Goal: Information Seeking & Learning: Learn about a topic

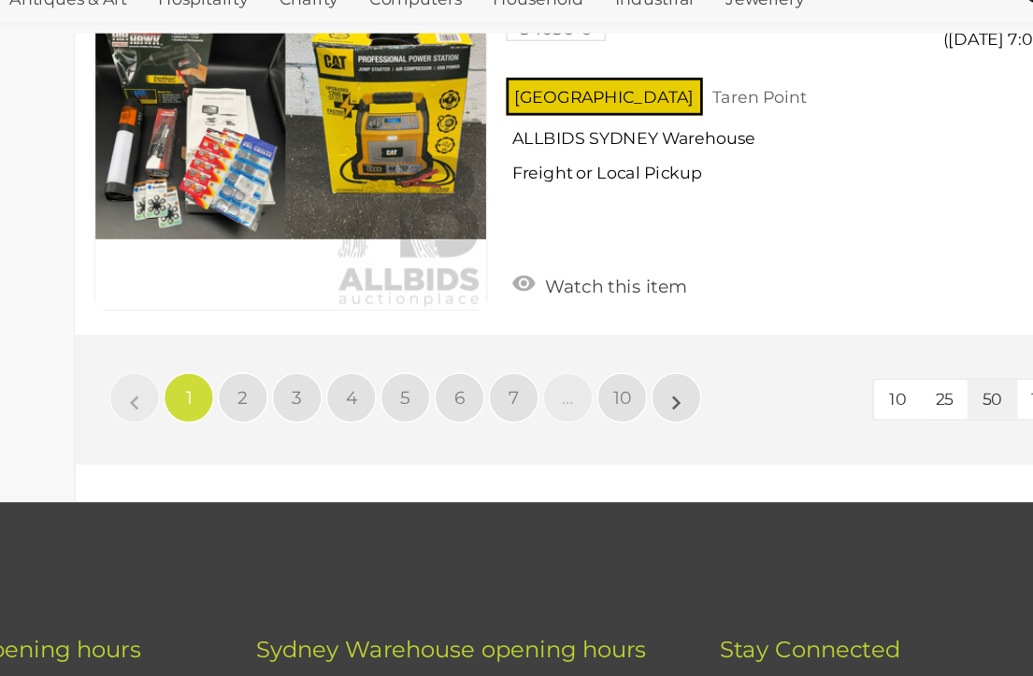
scroll to position [16027, 0]
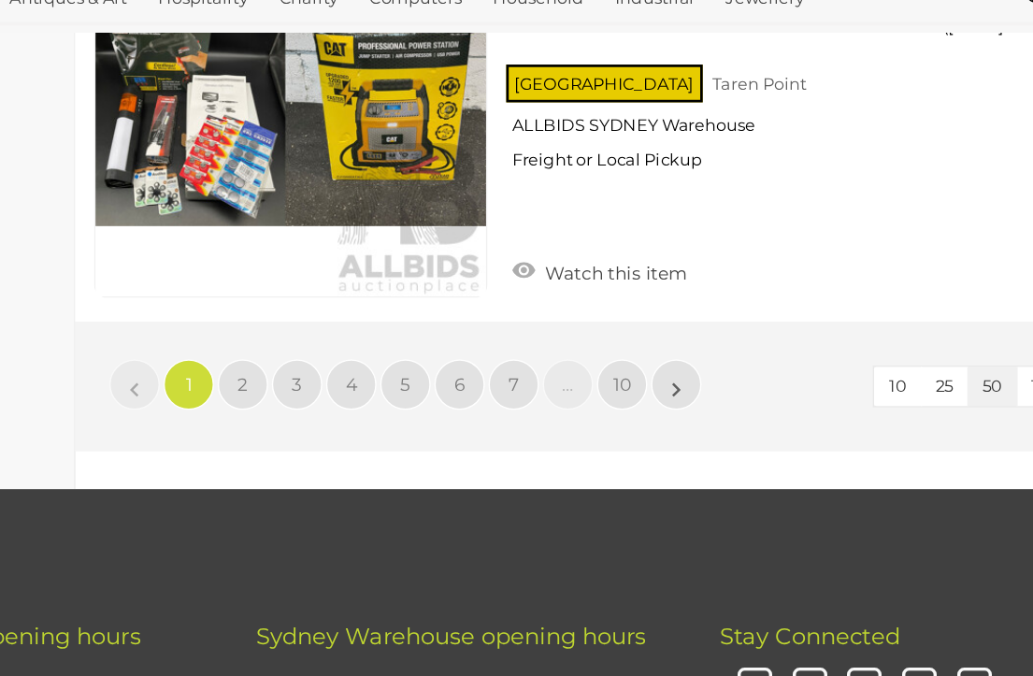
click at [665, 395] on link "»" at bounding box center [683, 413] width 37 height 37
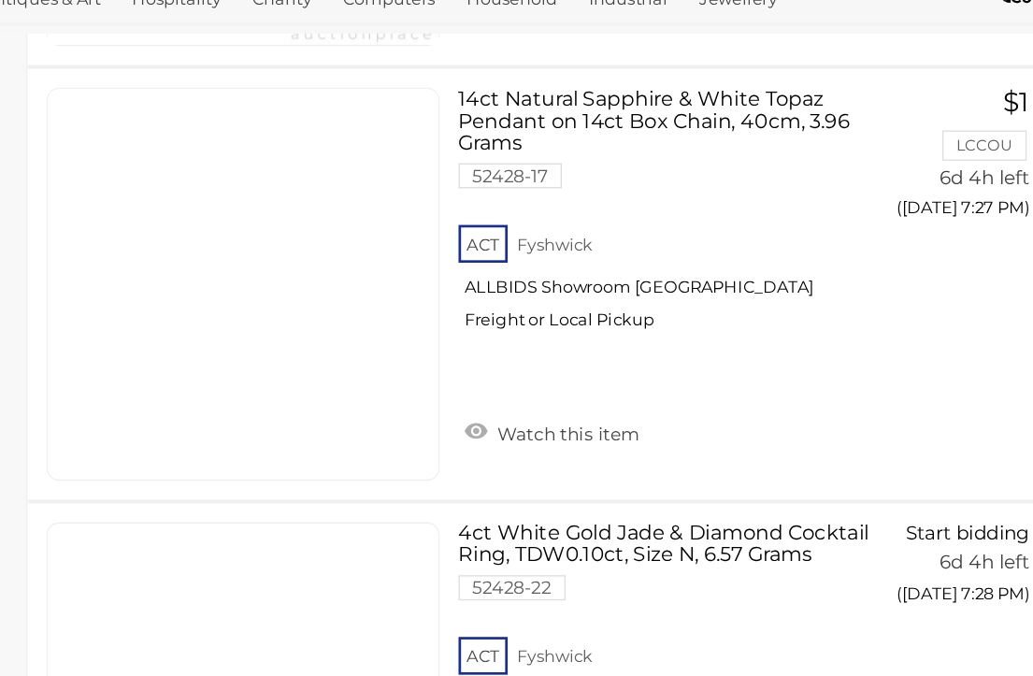
scroll to position [13324, 16]
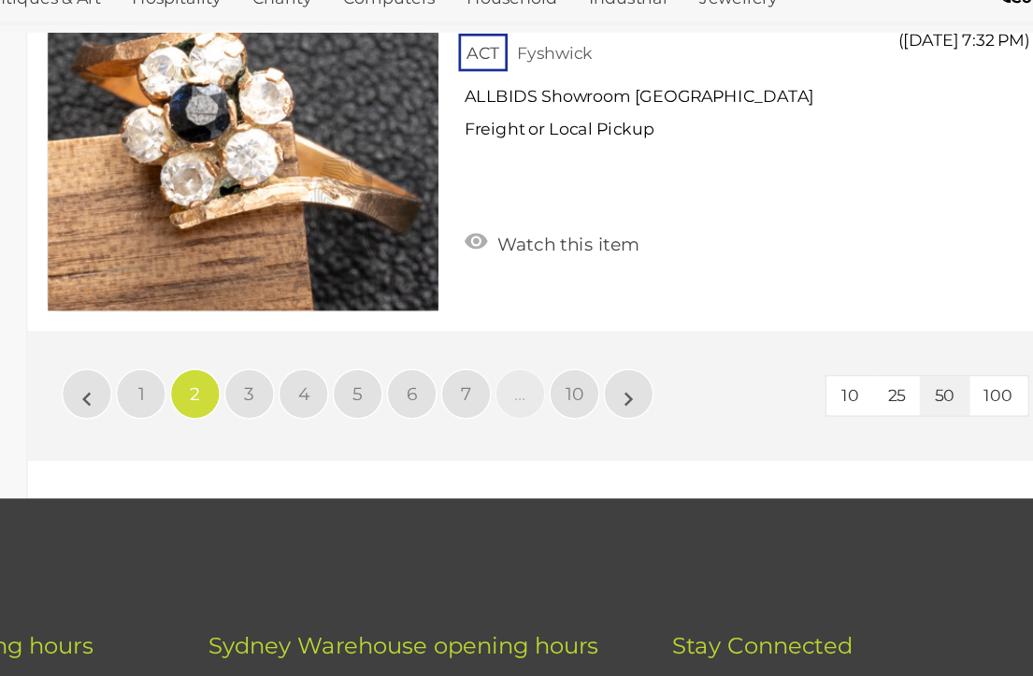
click at [649, 403] on link "»" at bounding box center [667, 421] width 37 height 37
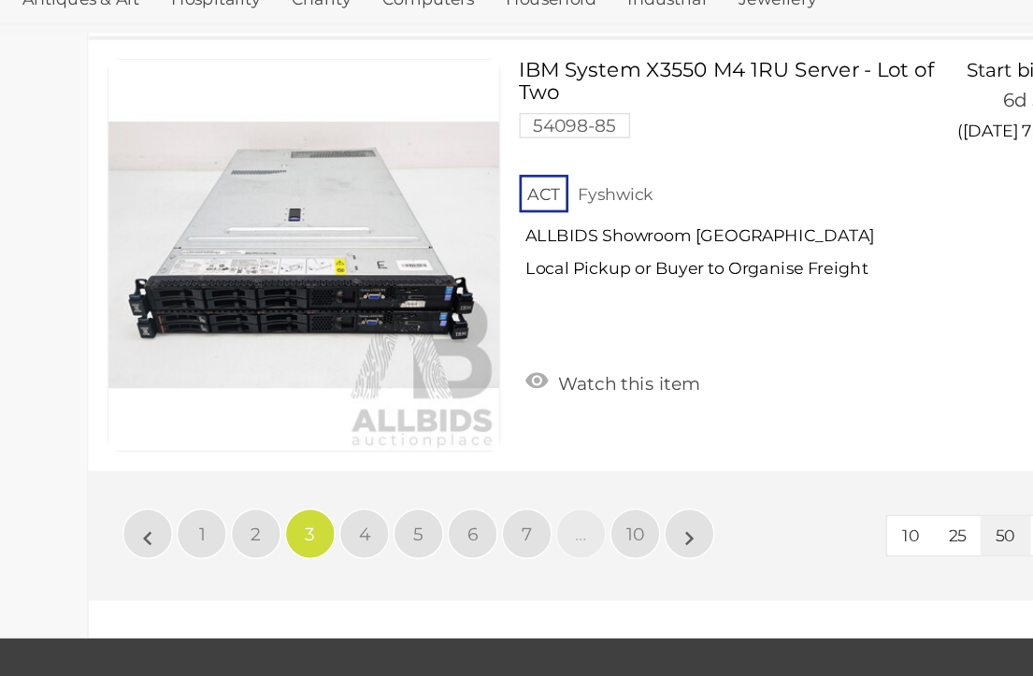
scroll to position [15913, 0]
click at [665, 506] on link "»" at bounding box center [683, 524] width 37 height 37
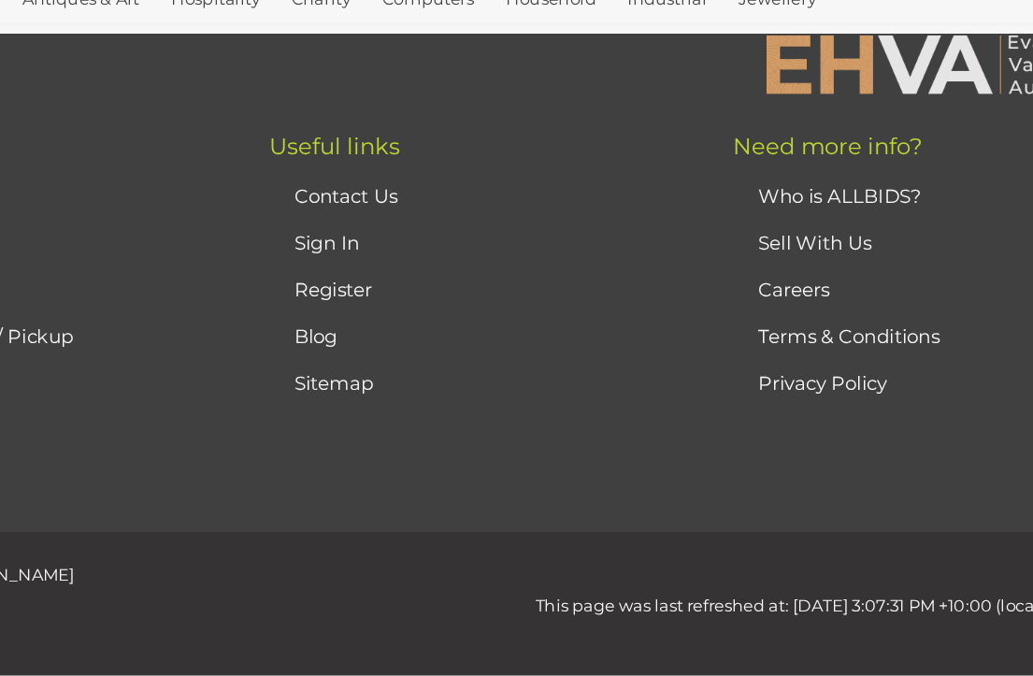
scroll to position [0, 0]
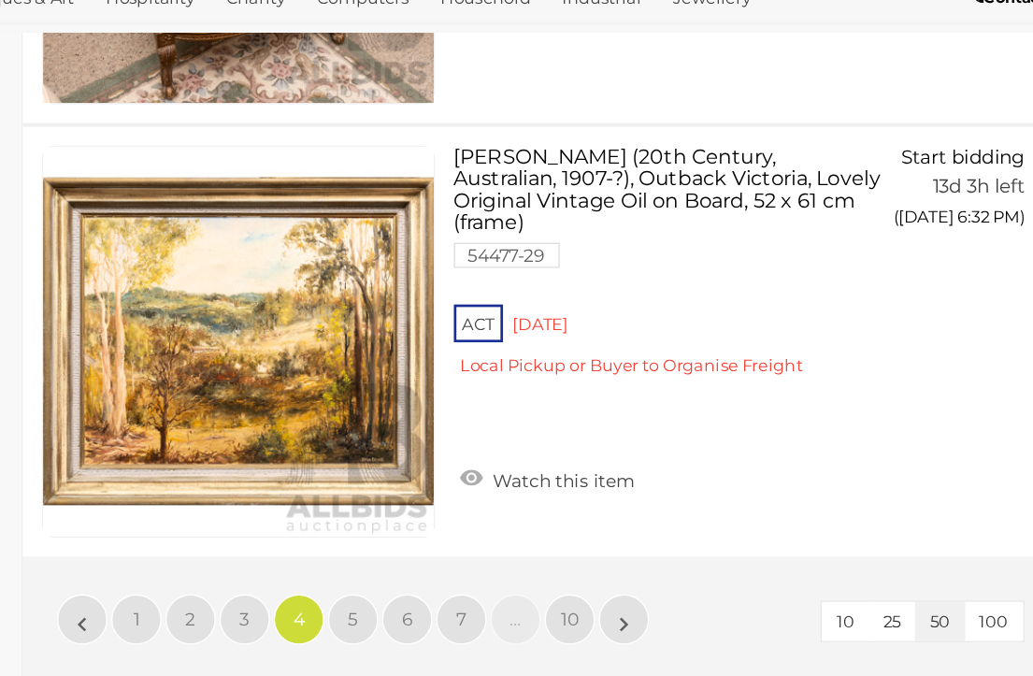
scroll to position [15853, 0]
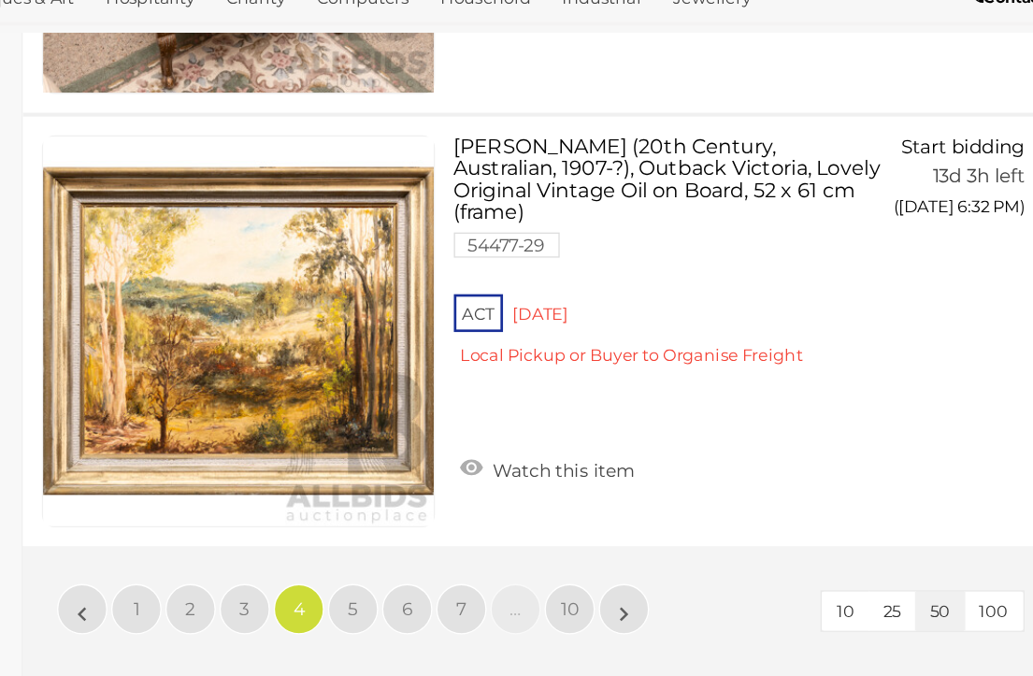
click at [665, 562] on link "»" at bounding box center [683, 580] width 37 height 37
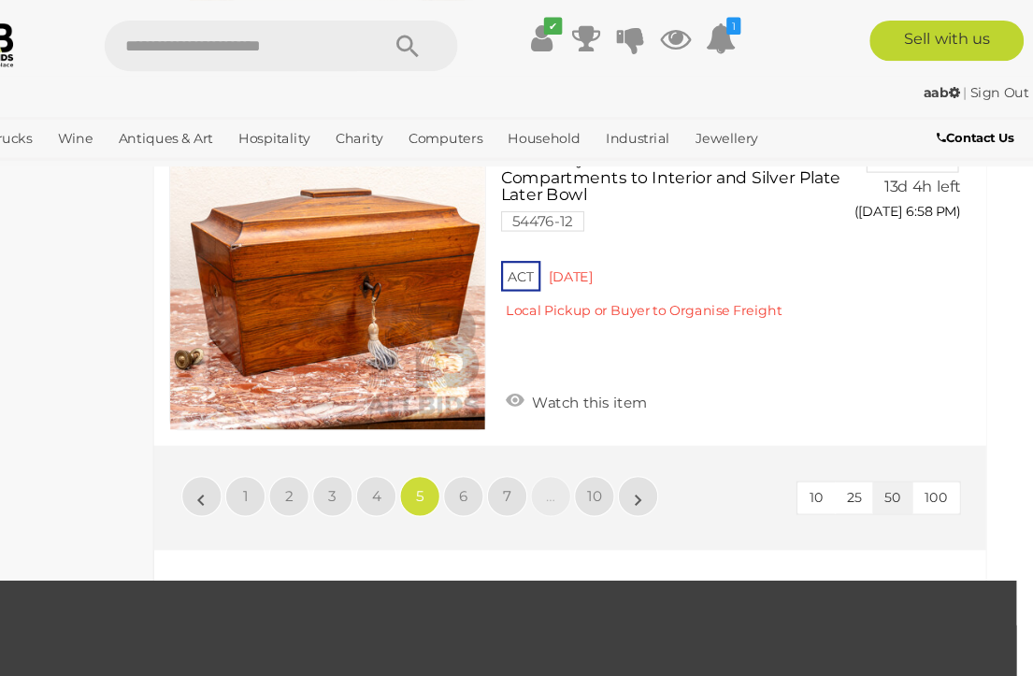
scroll to position [16008, 16]
click at [649, 441] on link "»" at bounding box center [667, 456] width 37 height 37
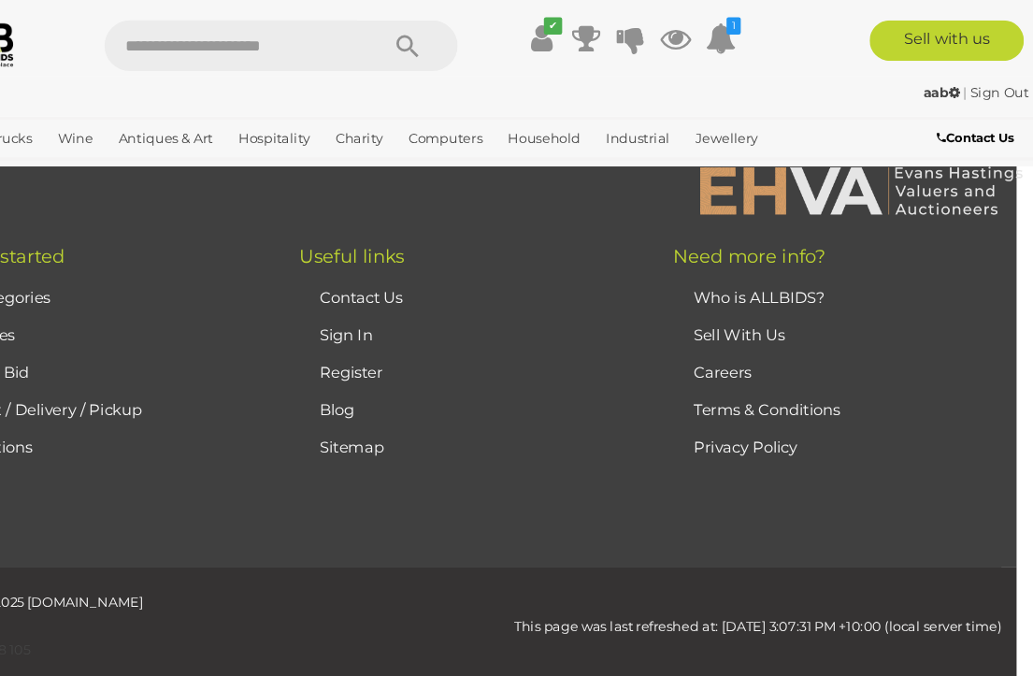
scroll to position [0, 0]
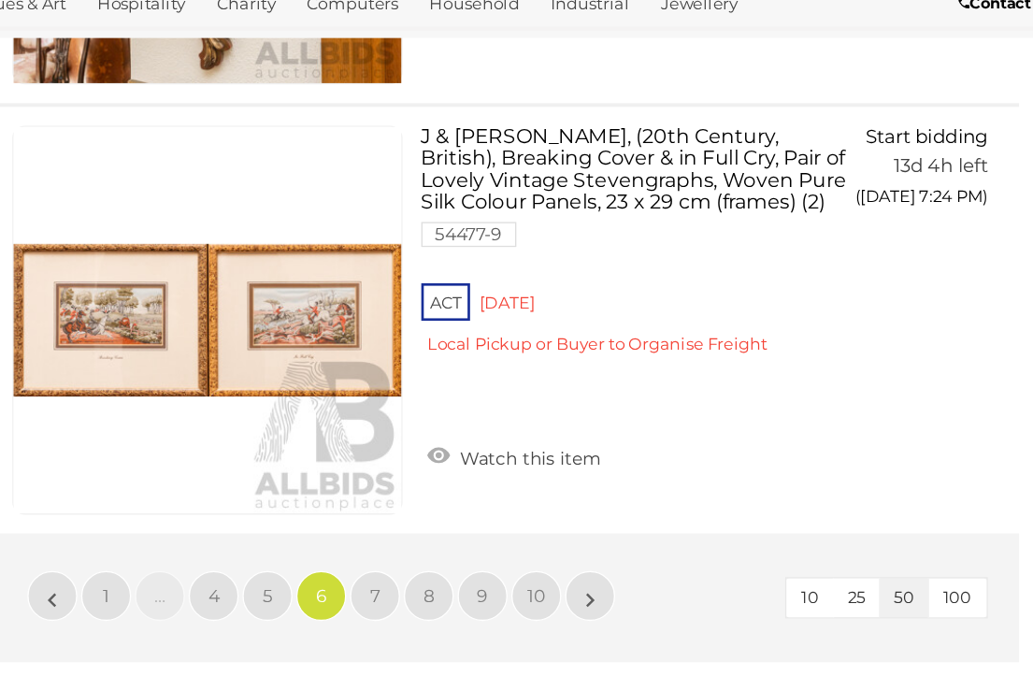
scroll to position [15864, 16]
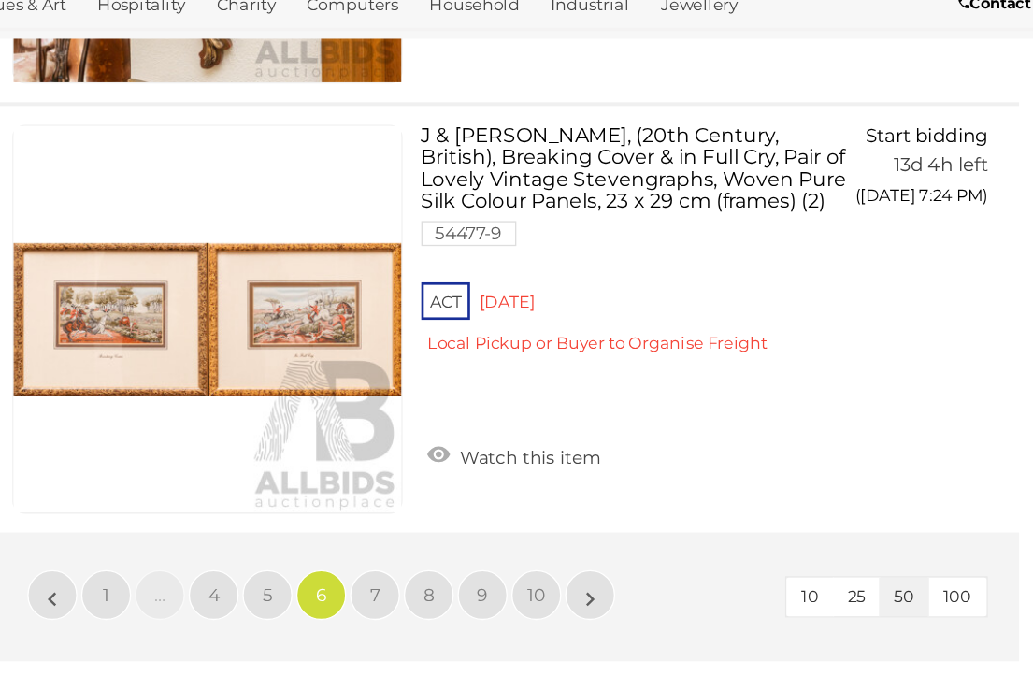
click at [649, 550] on link "»" at bounding box center [667, 568] width 37 height 37
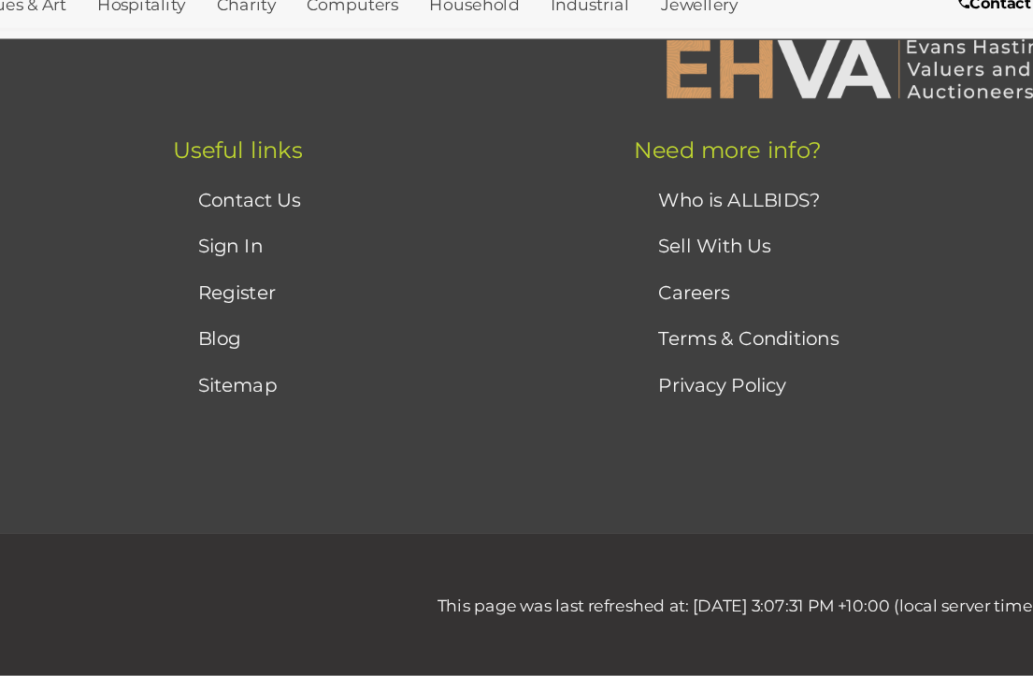
scroll to position [0, 0]
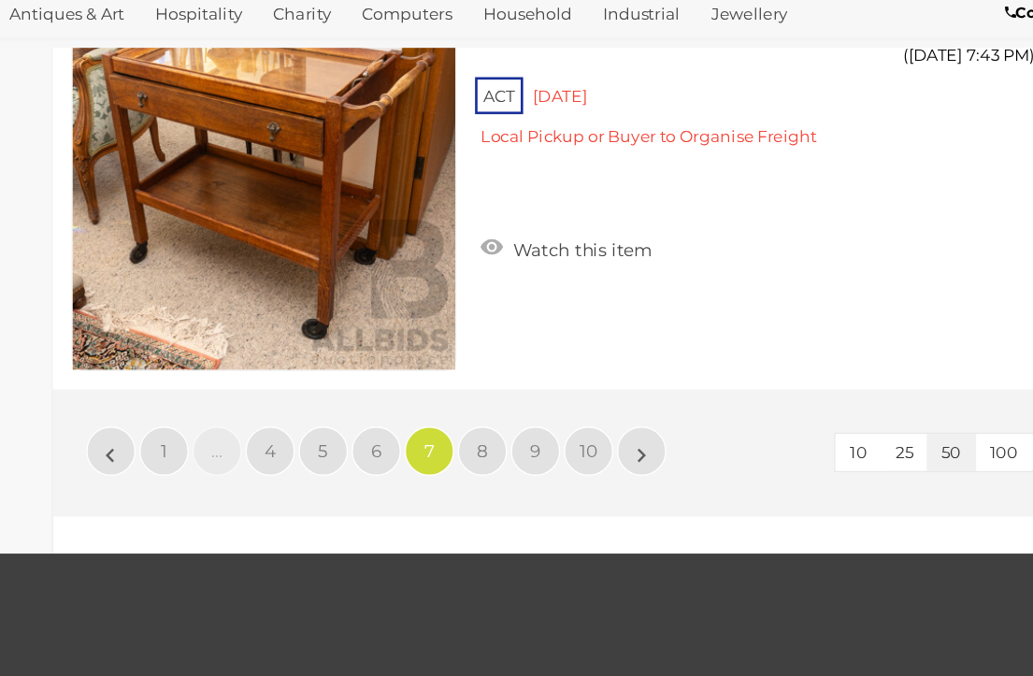
scroll to position [16015, 16]
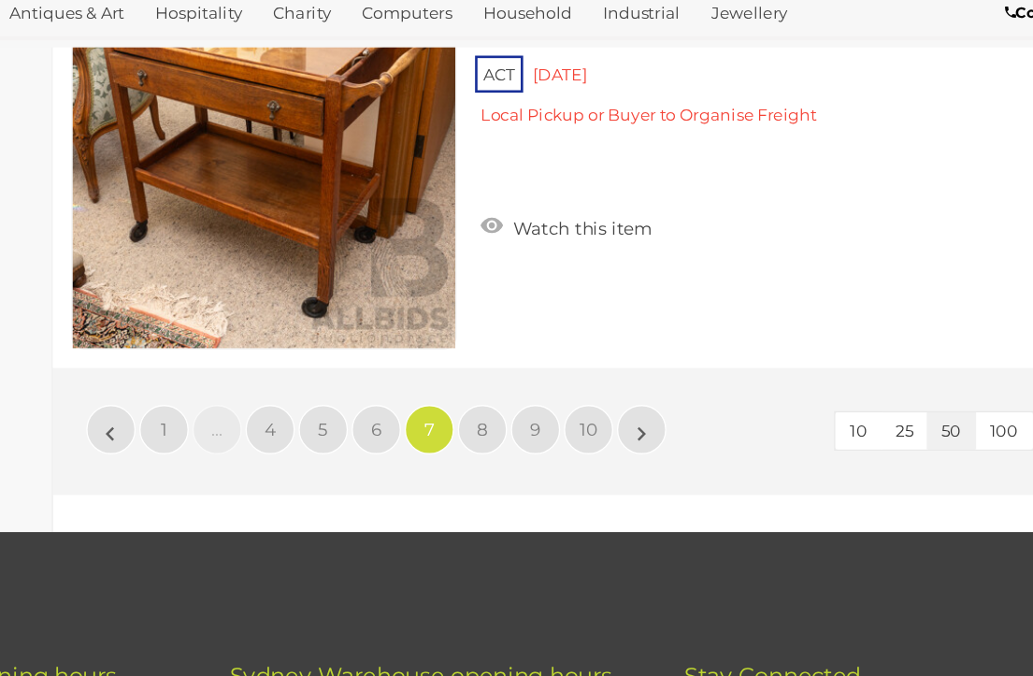
click at [649, 424] on link "»" at bounding box center [667, 442] width 37 height 37
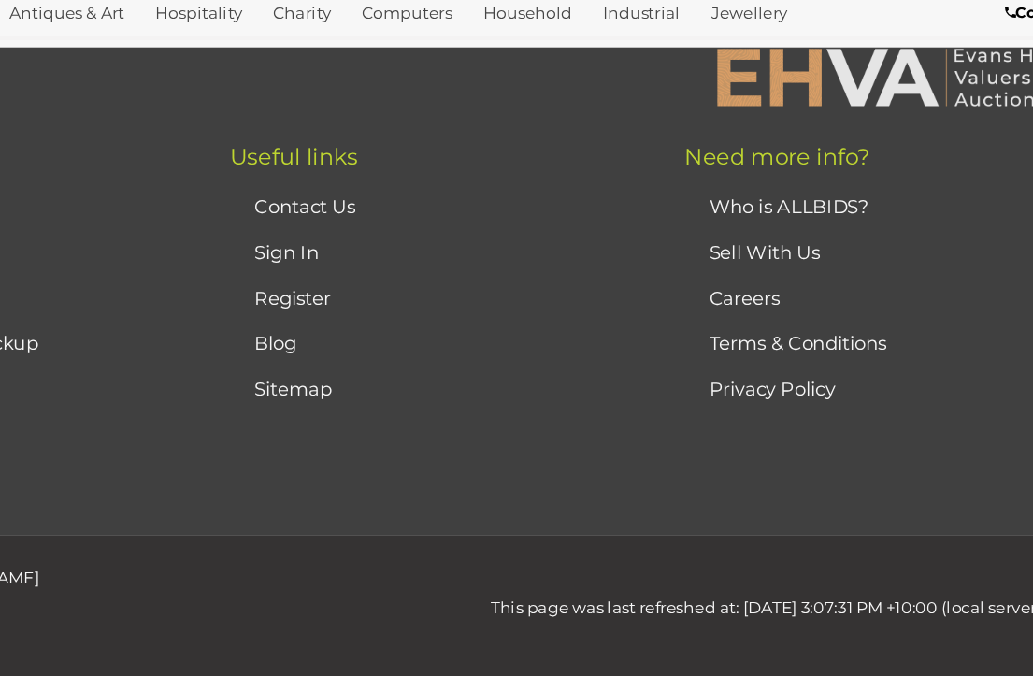
scroll to position [0, 0]
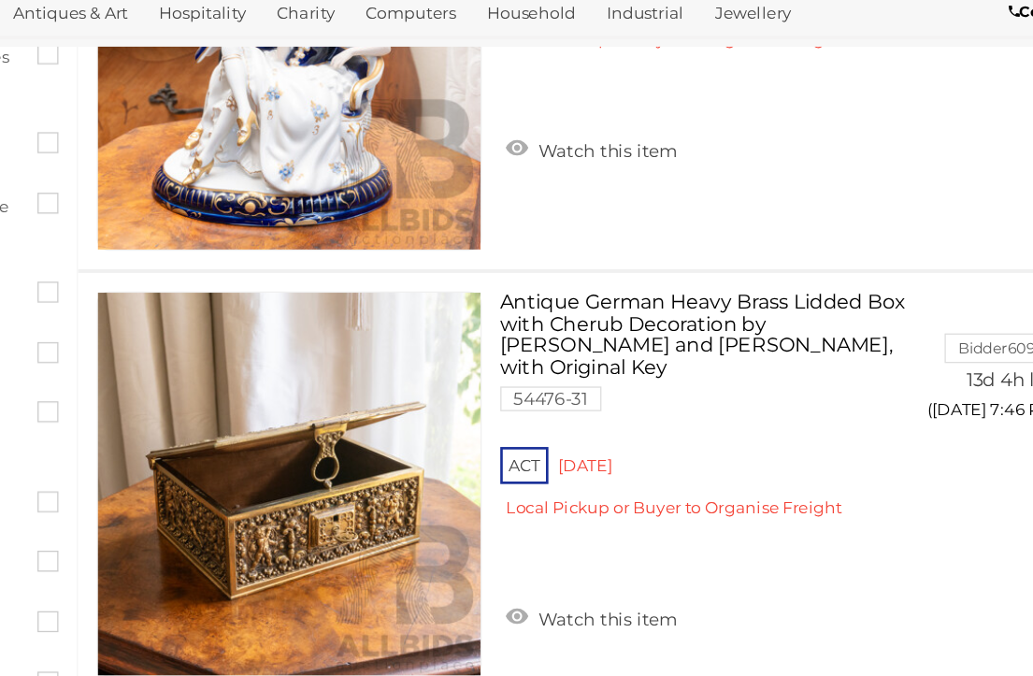
scroll to position [2279, 0]
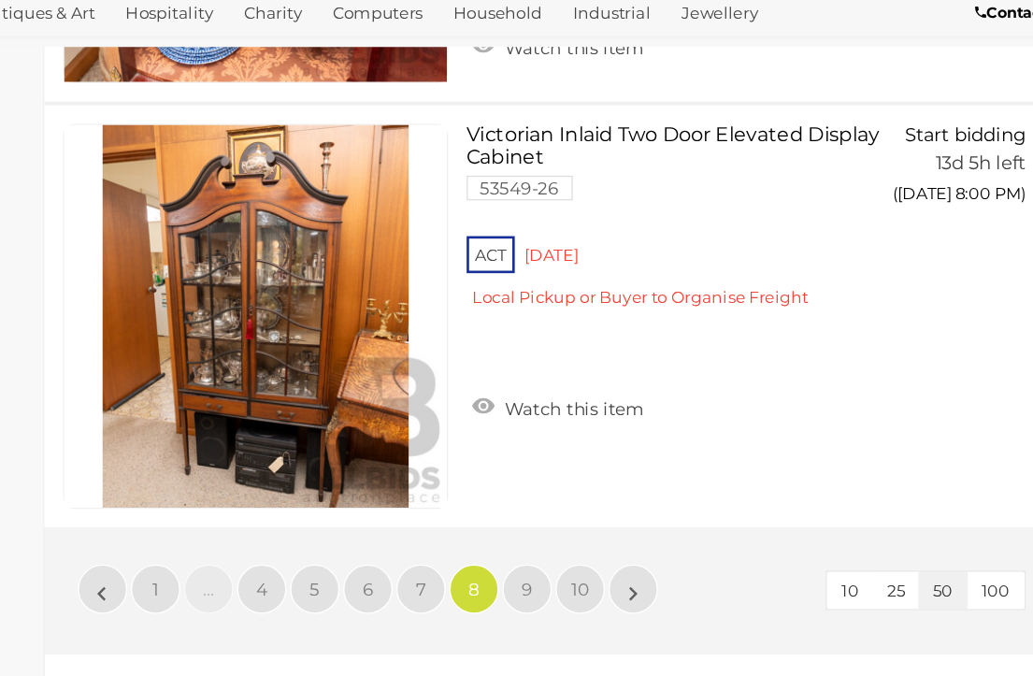
scroll to position [15903, 0]
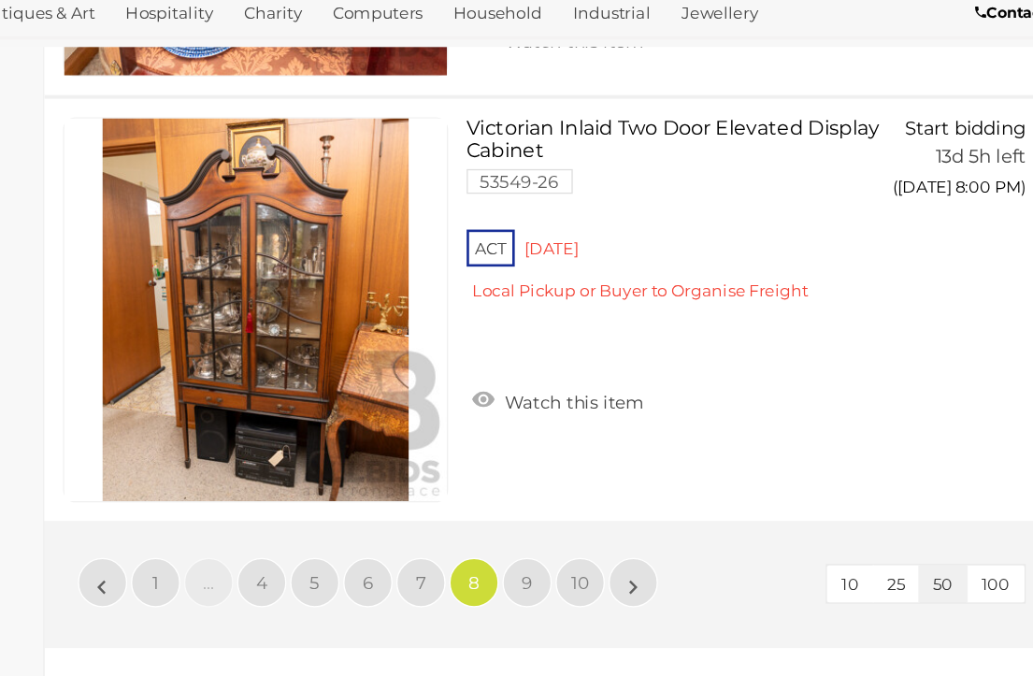
click at [665, 540] on link "»" at bounding box center [683, 558] width 37 height 37
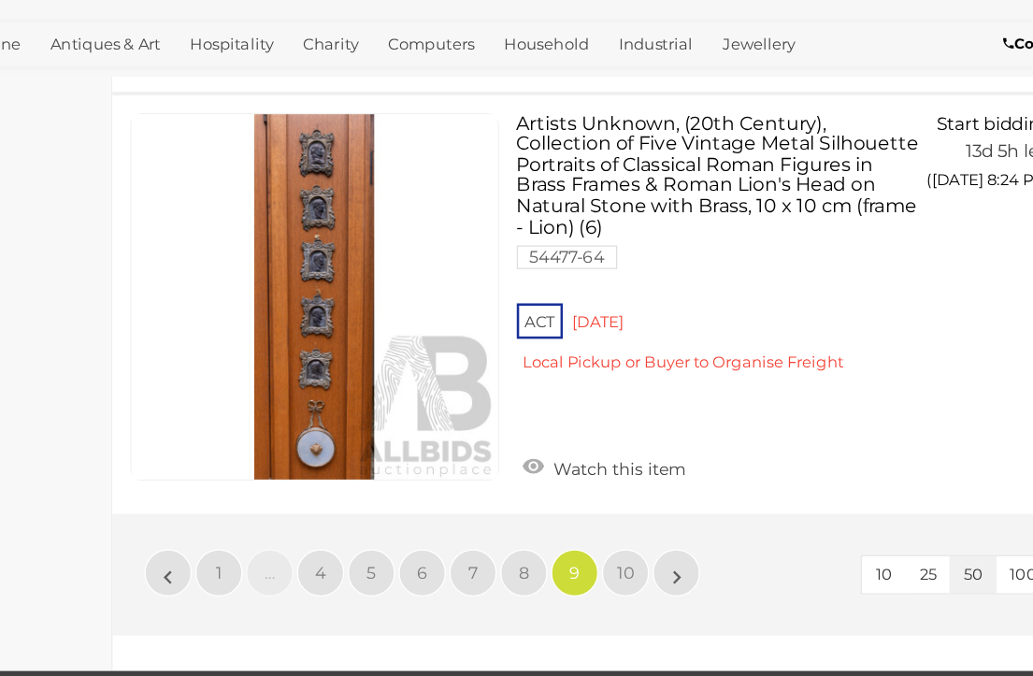
scroll to position [15901, 0]
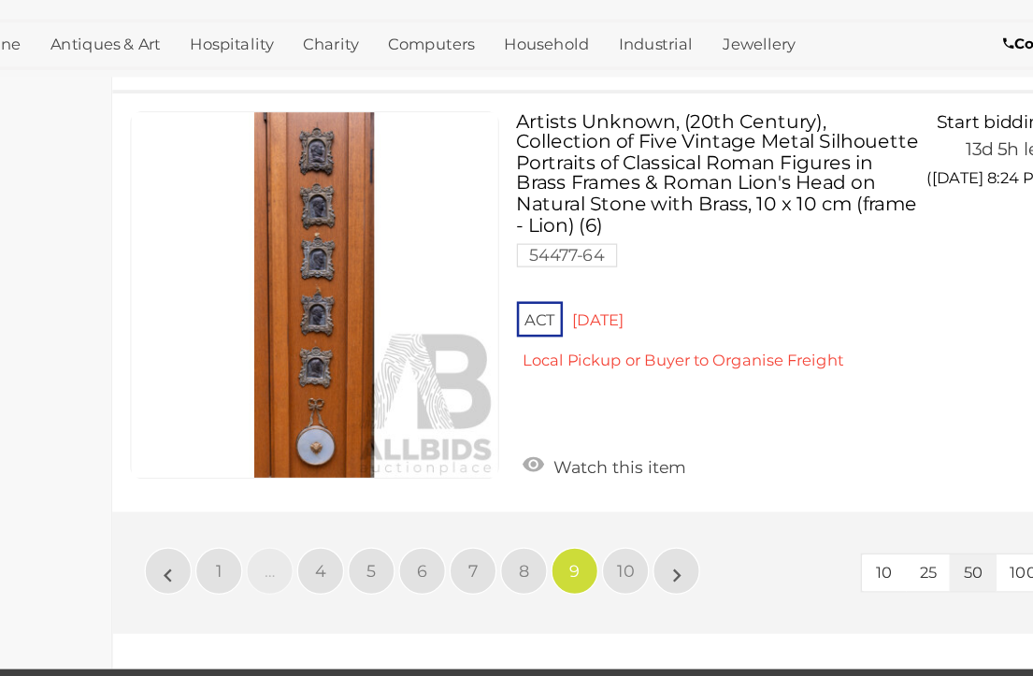
click at [665, 525] on link "»" at bounding box center [683, 543] width 37 height 37
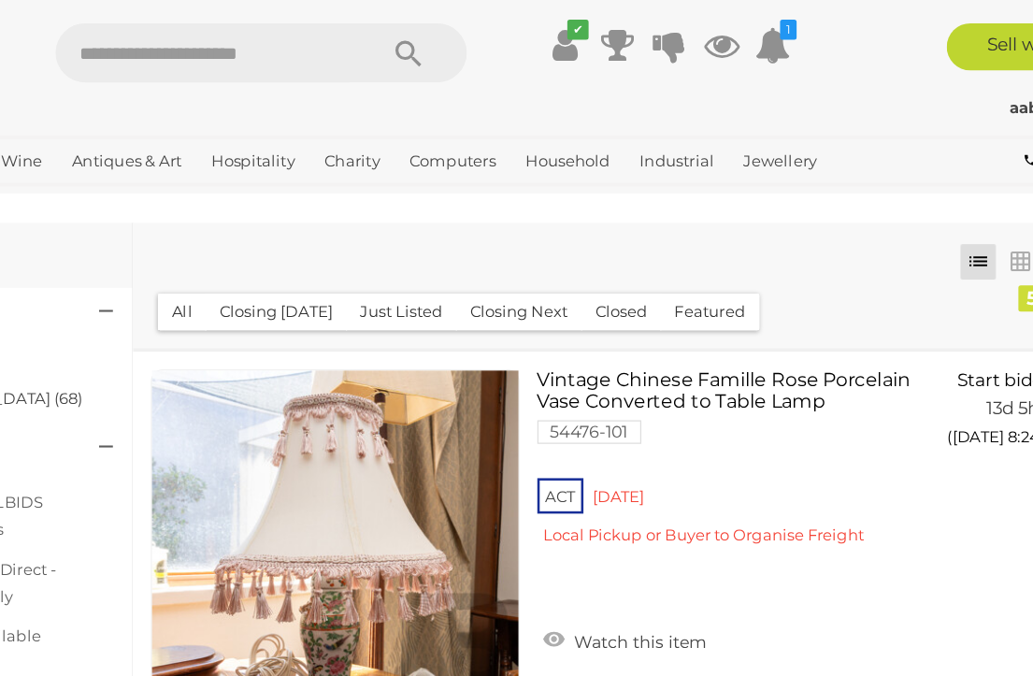
scroll to position [1, 0]
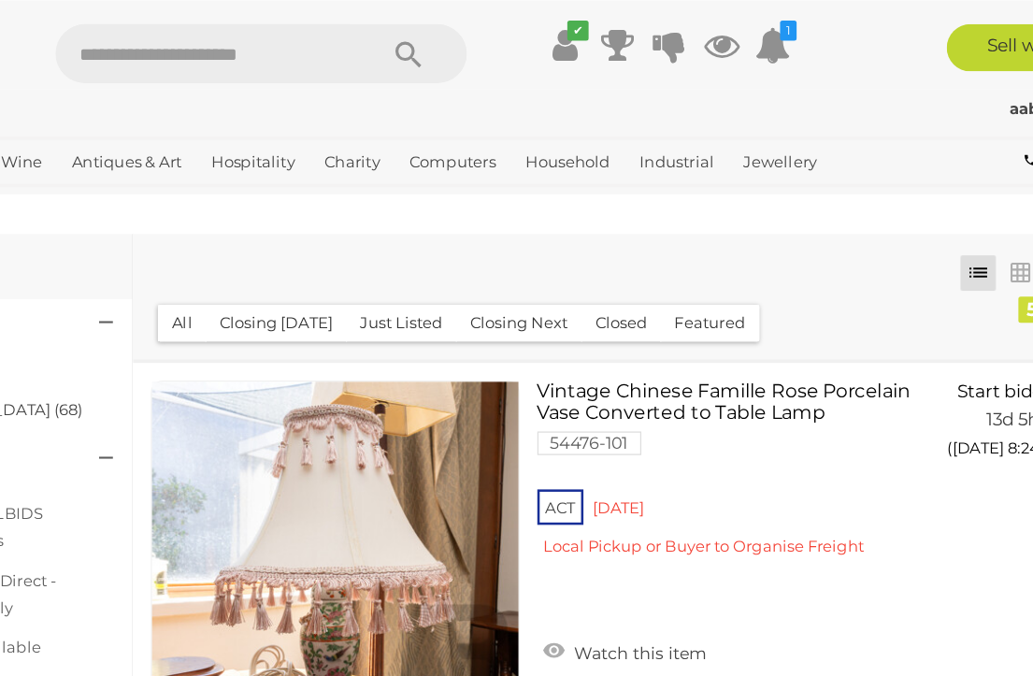
click at [408, 43] on button "Search" at bounding box center [454, 42] width 93 height 47
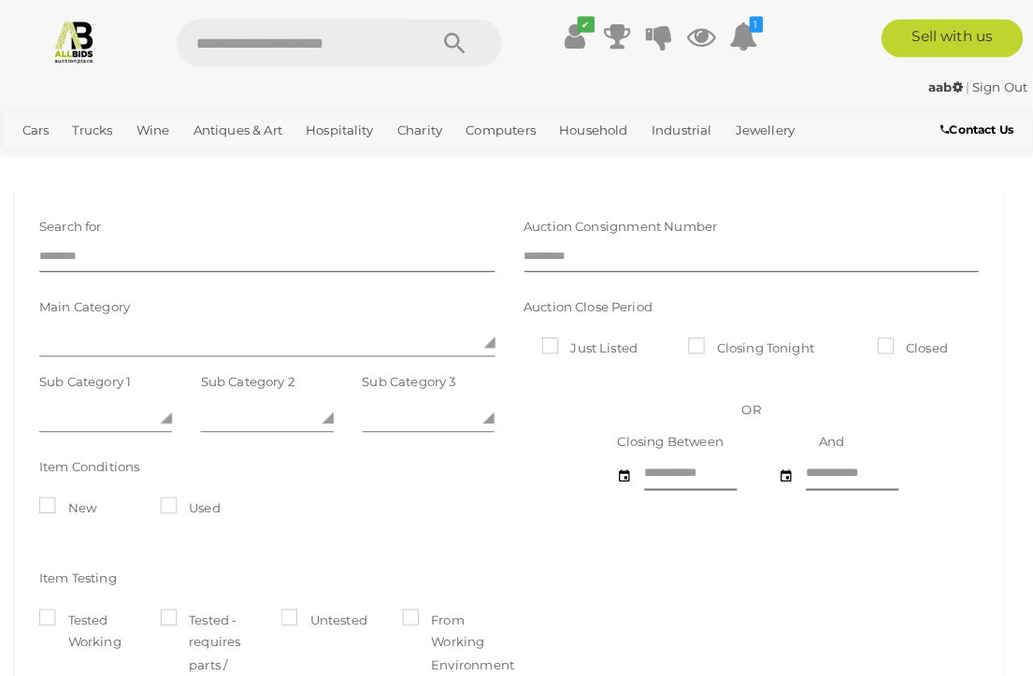
scroll to position [2, 0]
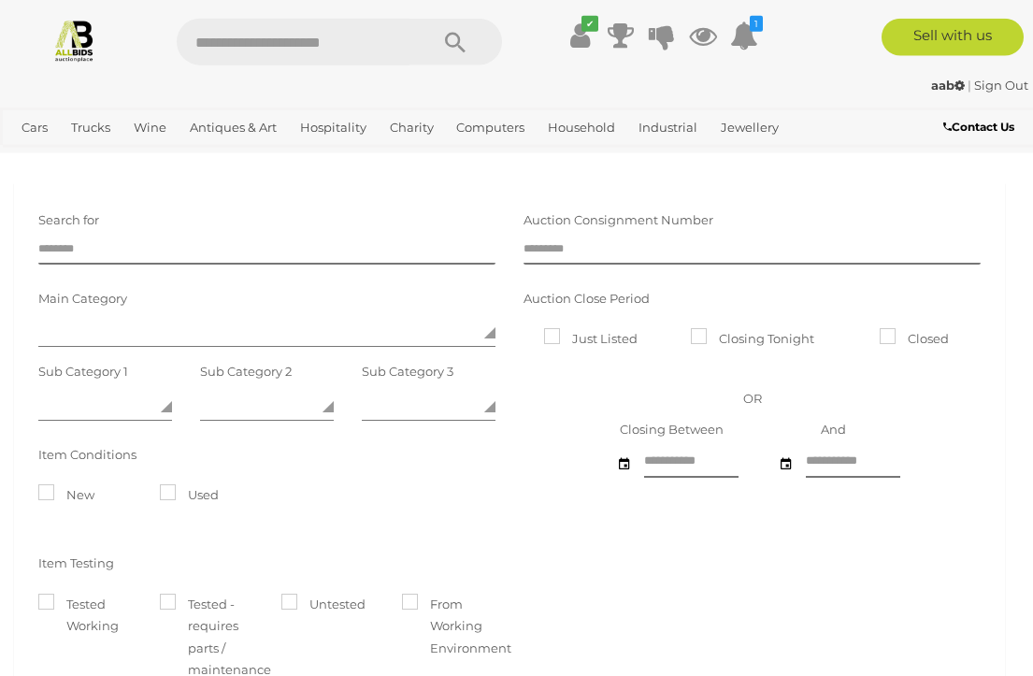
click at [294, 27] on input "text" at bounding box center [293, 42] width 233 height 47
type input "******"
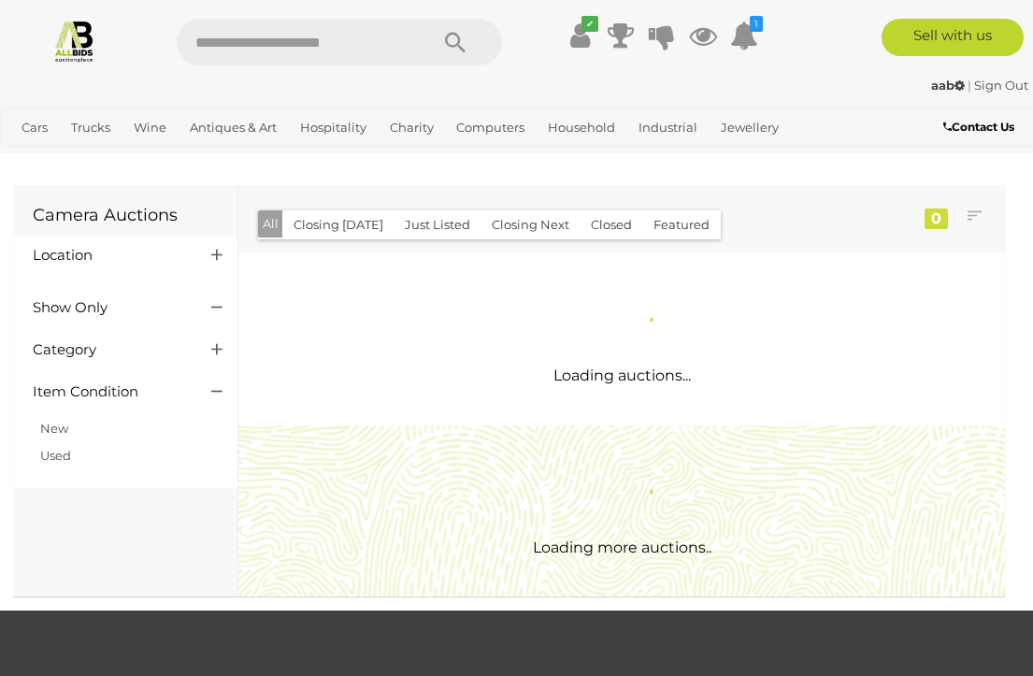
scroll to position [3, 0]
